Goal: Task Accomplishment & Management: Manage account settings

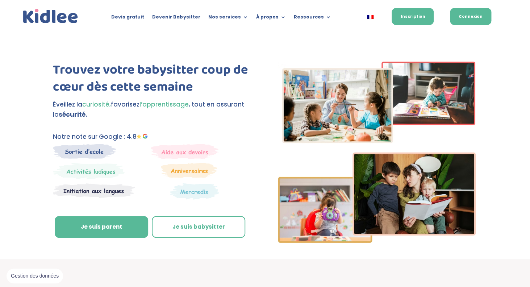
click at [472, 20] on link "Connexion" at bounding box center [470, 16] width 41 height 17
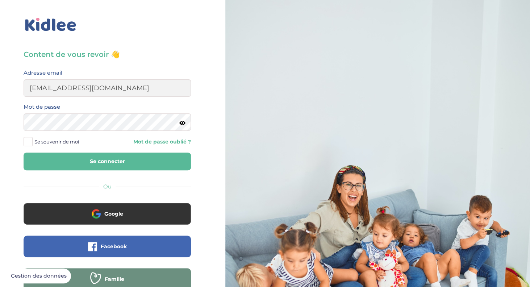
click at [155, 157] on button "Se connecter" at bounding box center [107, 161] width 167 height 18
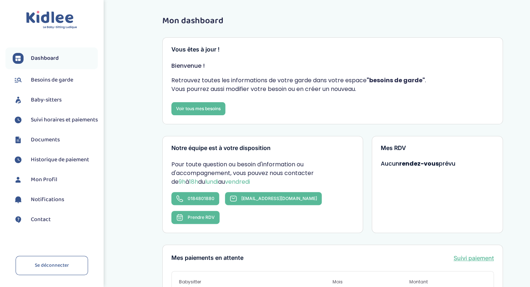
click at [53, 122] on span "Suivi horaires et paiements" at bounding box center [64, 119] width 67 height 9
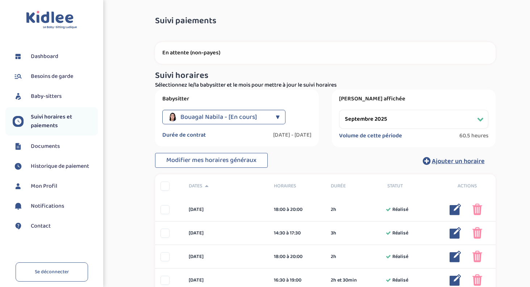
select select "septembre 2025"
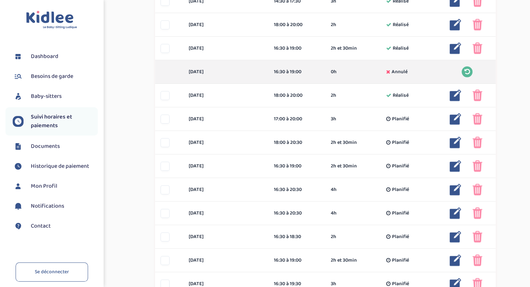
scroll to position [233, 0]
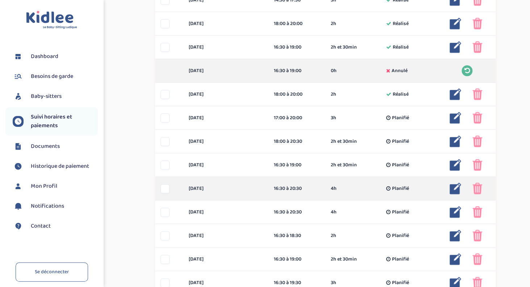
click at [457, 189] on img at bounding box center [455, 188] width 12 height 12
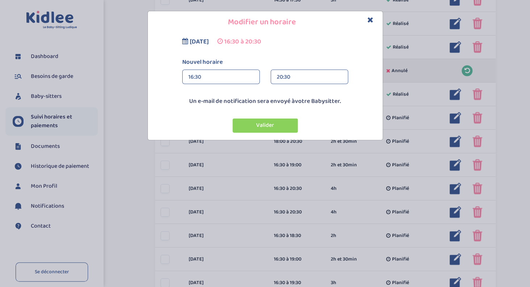
click at [214, 76] on div "16:30" at bounding box center [220, 77] width 65 height 14
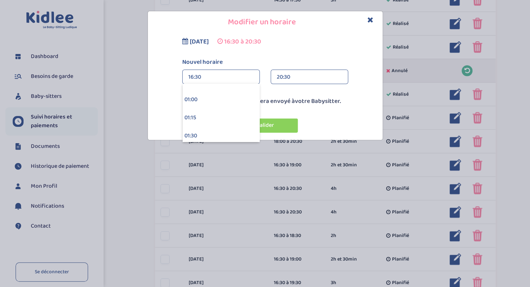
scroll to position [67, 0]
click at [202, 77] on div "16:30" at bounding box center [220, 77] width 65 height 14
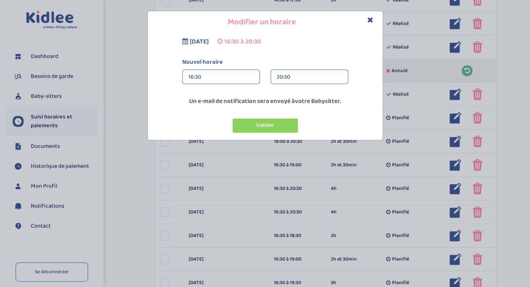
click at [202, 77] on div "16:30" at bounding box center [220, 77] width 65 height 14
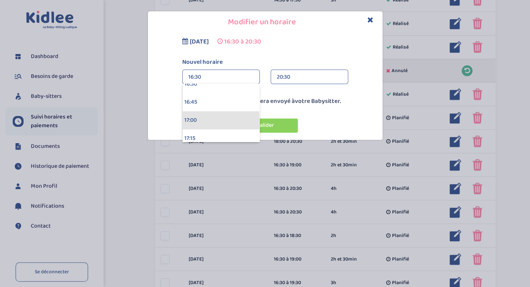
scroll to position [1203, 0]
click at [202, 132] on div "17:15" at bounding box center [220, 138] width 77 height 18
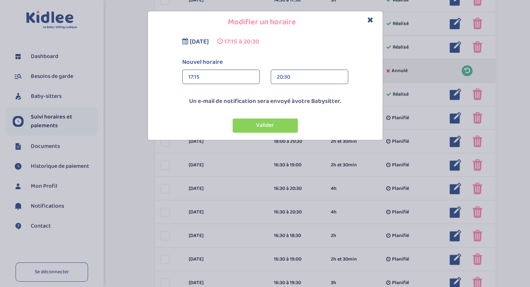
click at [287, 80] on div "20:30" at bounding box center [309, 77] width 65 height 14
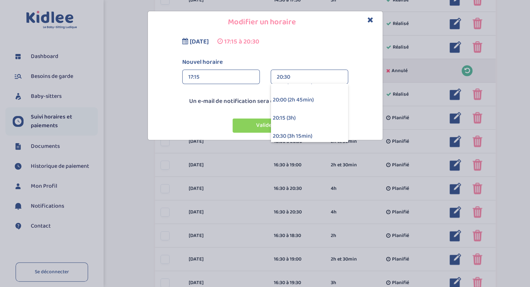
scroll to position [174, 0]
click at [287, 99] on div "20:00 (2h 45min)" at bounding box center [309, 99] width 77 height 18
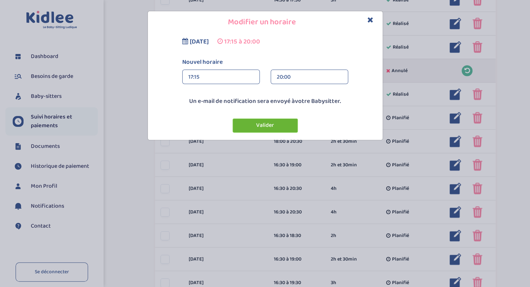
click at [269, 125] on button "Valider" at bounding box center [264, 125] width 65 height 14
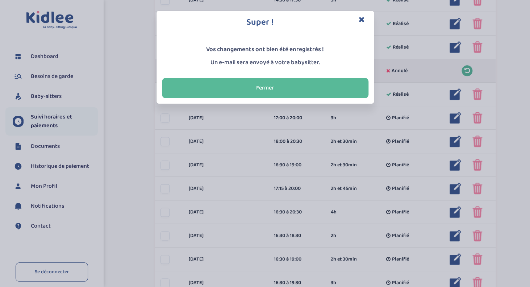
click at [362, 18] on icon "Close" at bounding box center [361, 20] width 6 height 8
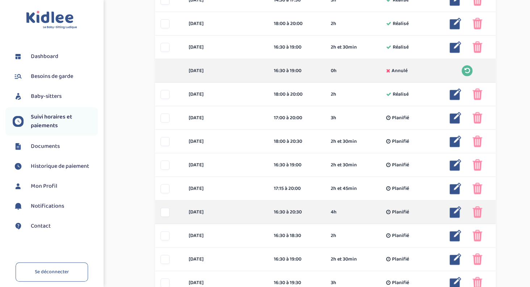
click at [455, 210] on img at bounding box center [455, 212] width 12 height 12
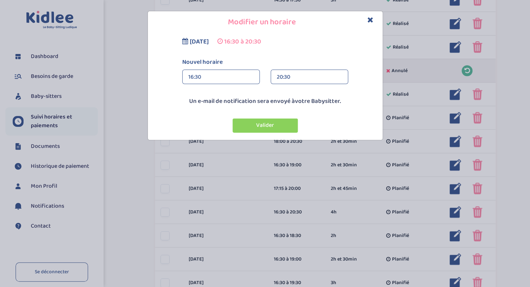
click at [202, 75] on div "16:30" at bounding box center [220, 77] width 65 height 14
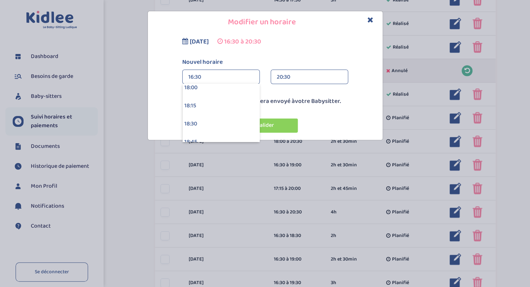
scroll to position [1306, 0]
click at [203, 102] on div "18:15" at bounding box center [220, 107] width 77 height 18
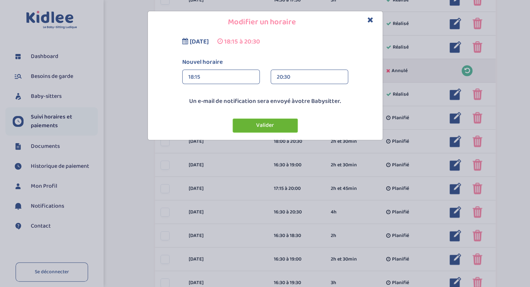
click at [274, 128] on button "Valider" at bounding box center [264, 125] width 65 height 14
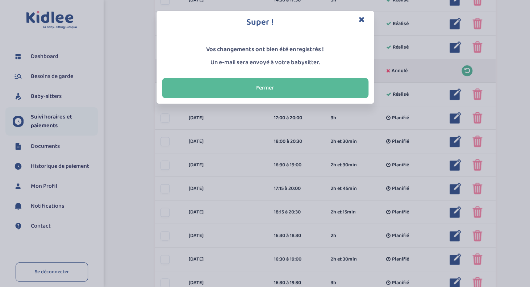
click at [359, 17] on icon "Close" at bounding box center [361, 20] width 6 height 8
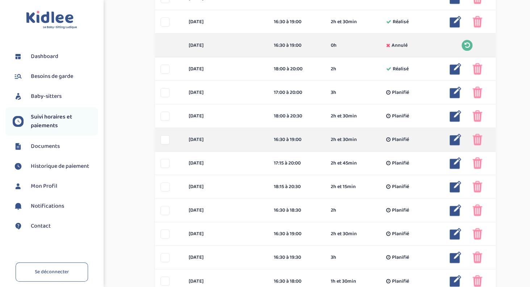
scroll to position [261, 0]
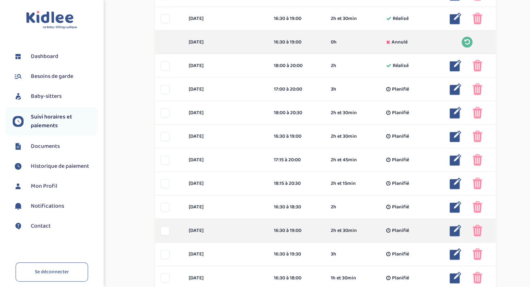
click at [453, 228] on img at bounding box center [455, 230] width 12 height 12
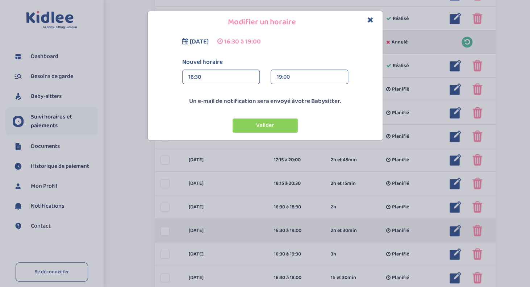
click at [453, 228] on div "Modifier un horaire jeudi 18 septembre 2025 16:30 à 19:00 Nouvel horaire 16:30 …" at bounding box center [265, 143] width 530 height 287
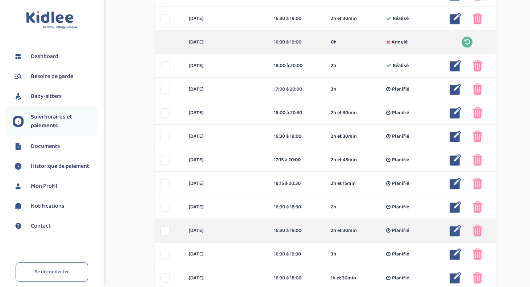
click at [474, 231] on img at bounding box center [477, 230] width 10 height 12
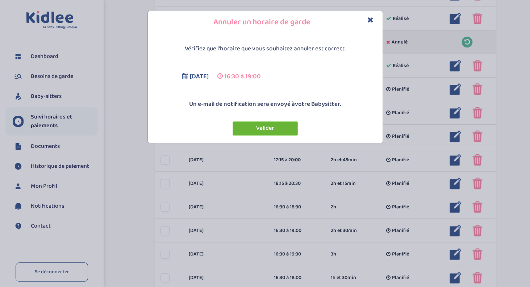
click at [286, 131] on button "Valider" at bounding box center [264, 128] width 65 height 14
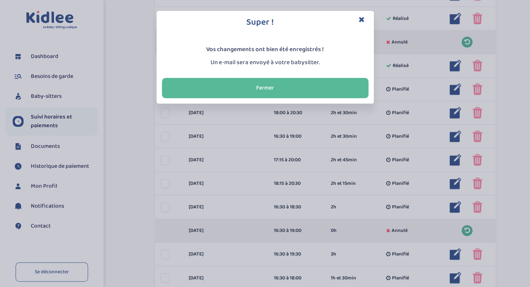
click at [361, 18] on icon "Close" at bounding box center [361, 20] width 6 height 8
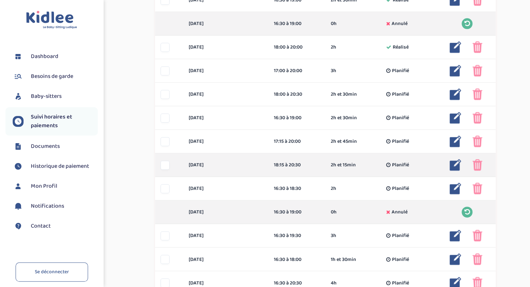
scroll to position [280, 0]
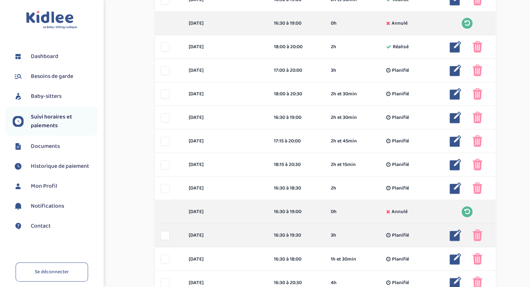
click at [456, 236] on img at bounding box center [455, 235] width 12 height 12
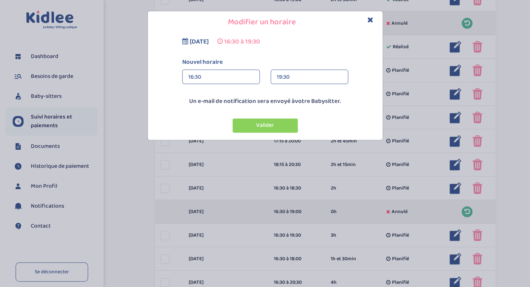
click at [220, 77] on div "16:30" at bounding box center [220, 77] width 65 height 14
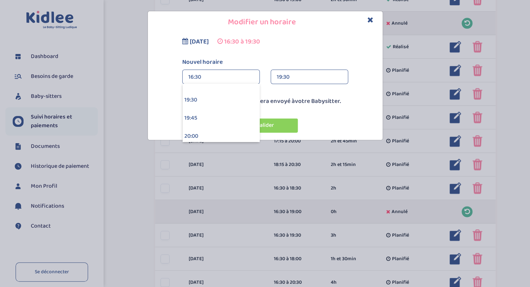
scroll to position [1412, 0]
click at [285, 77] on div "19:30" at bounding box center [309, 77] width 65 height 14
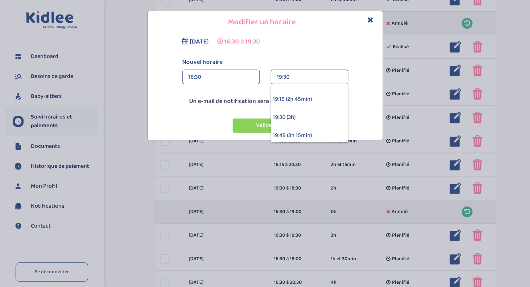
click at [285, 77] on div "19:30" at bounding box center [309, 77] width 65 height 14
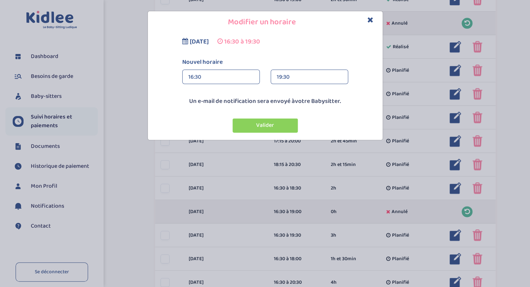
click at [285, 77] on div "19:30" at bounding box center [309, 77] width 65 height 14
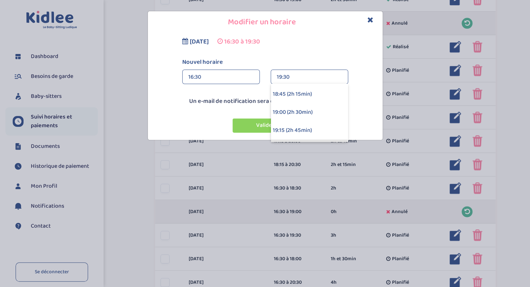
scroll to position [143, 0]
click at [285, 110] on div "19:00 (2h 30min)" at bounding box center [309, 113] width 77 height 18
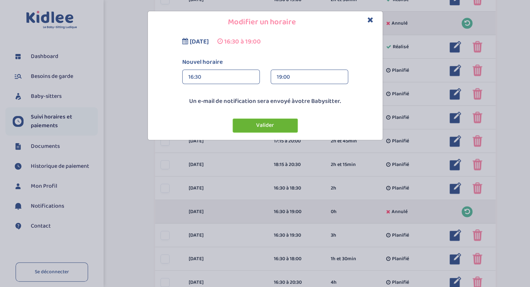
click at [277, 127] on button "Valider" at bounding box center [264, 125] width 65 height 14
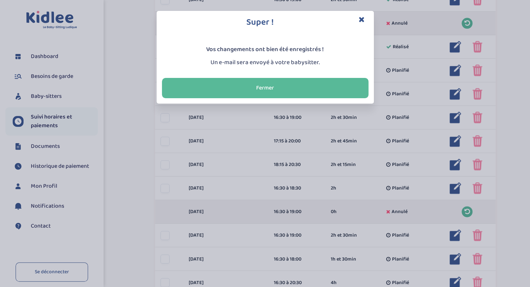
click at [361, 18] on icon "Close" at bounding box center [361, 20] width 6 height 8
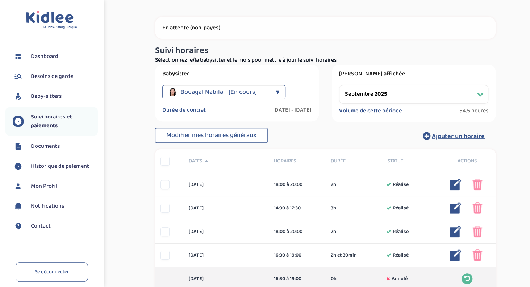
scroll to position [0, 0]
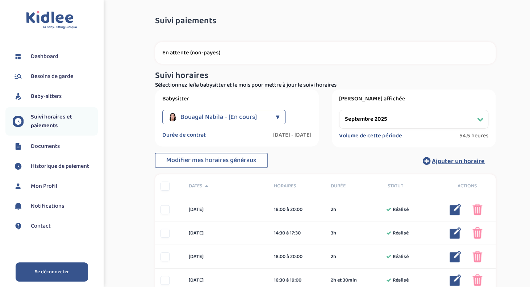
click at [67, 273] on link "Se déconnecter" at bounding box center [52, 271] width 72 height 19
